Goal: Complete application form

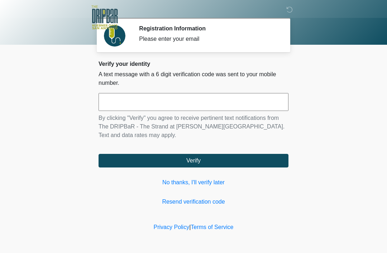
click at [186, 184] on link "No thanks, I'll verify later" at bounding box center [194, 182] width 190 height 9
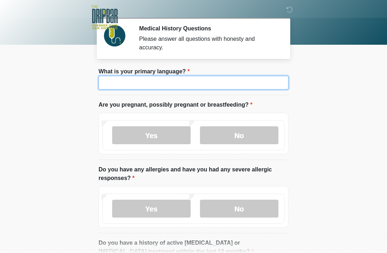
click at [129, 83] on input "What is your primary language?" at bounding box center [194, 83] width 190 height 14
type input "*******"
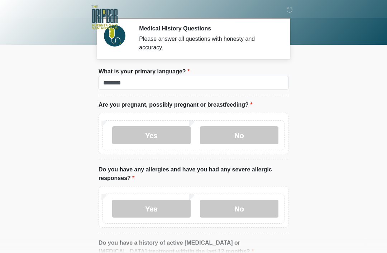
click at [249, 136] on label "No" at bounding box center [239, 135] width 78 height 18
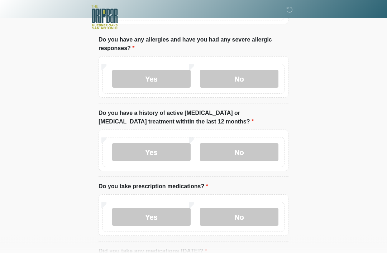
scroll to position [136, 0]
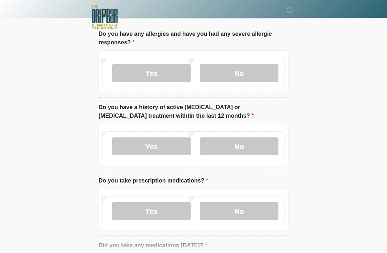
click at [258, 72] on label "No" at bounding box center [239, 73] width 78 height 18
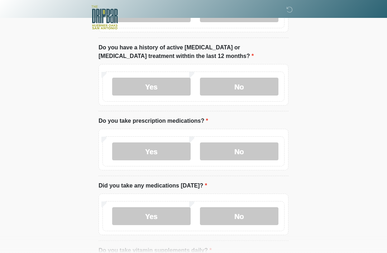
scroll to position [195, 0]
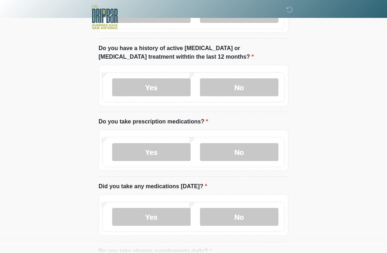
click at [256, 82] on label "No" at bounding box center [239, 88] width 78 height 18
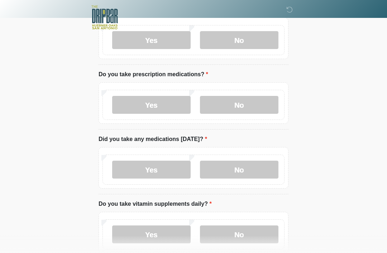
scroll to position [244, 0]
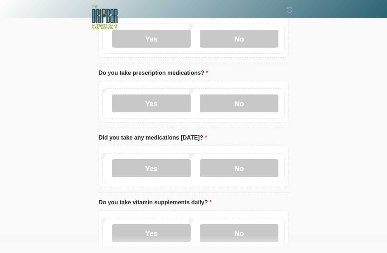
click at [143, 102] on label "Yes" at bounding box center [151, 104] width 78 height 18
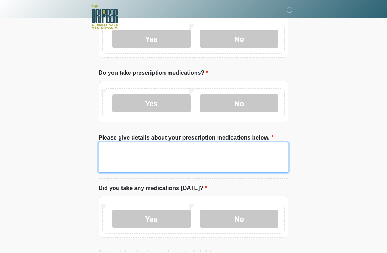
click at [224, 155] on textarea "Please give details about your prescription medications below." at bounding box center [194, 157] width 190 height 31
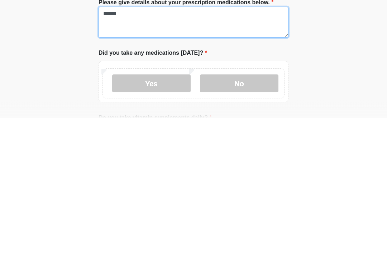
type textarea "*****"
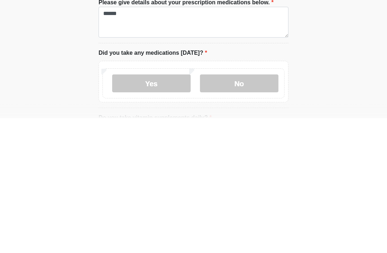
click at [258, 210] on label "No" at bounding box center [239, 219] width 78 height 18
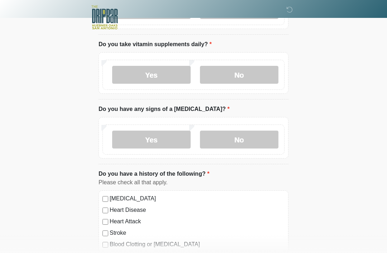
scroll to position [453, 0]
click at [267, 69] on label "No" at bounding box center [239, 75] width 78 height 18
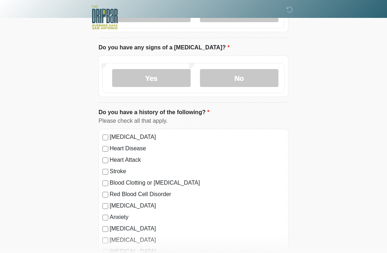
scroll to position [515, 0]
click at [255, 73] on label "No" at bounding box center [239, 78] width 78 height 18
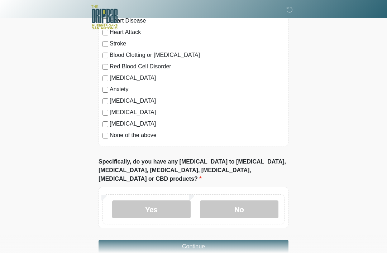
scroll to position [648, 0]
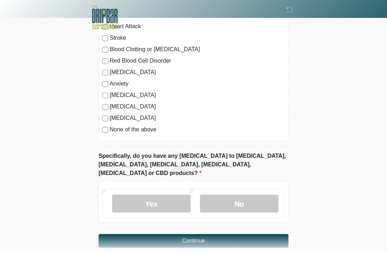
click at [256, 195] on label "No" at bounding box center [239, 204] width 78 height 18
click at [253, 234] on button "Continue" at bounding box center [194, 241] width 190 height 14
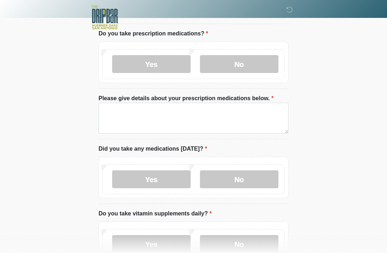
scroll to position [0, 0]
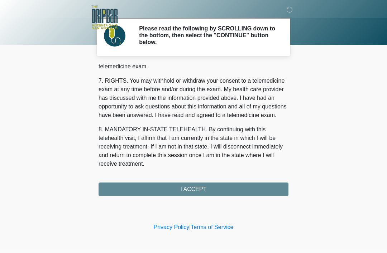
click at [255, 191] on div "1. PURPOSE. The purpose of this form is to obtain your consent for a telemedici…" at bounding box center [194, 130] width 190 height 132
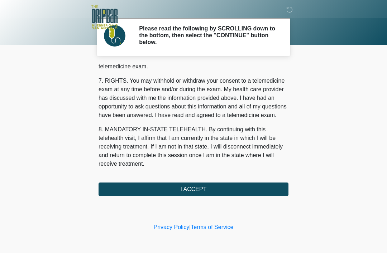
click at [241, 186] on button "I ACCEPT" at bounding box center [194, 190] width 190 height 14
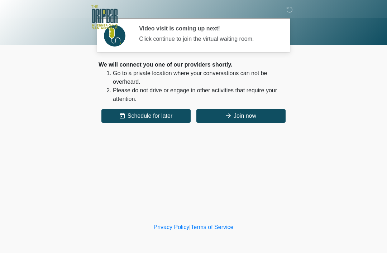
click at [259, 115] on button "Join now" at bounding box center [240, 116] width 89 height 14
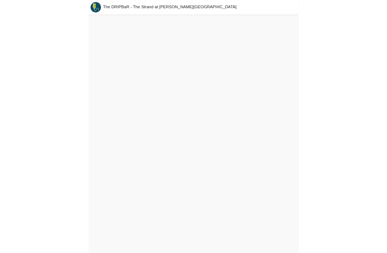
scroll to position [2, 0]
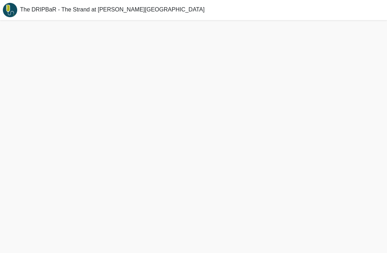
scroll to position [23, 0]
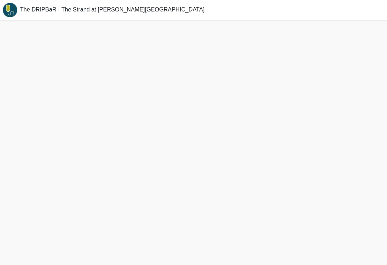
scroll to position [11, 0]
